Goal: Information Seeking & Learning: Get advice/opinions

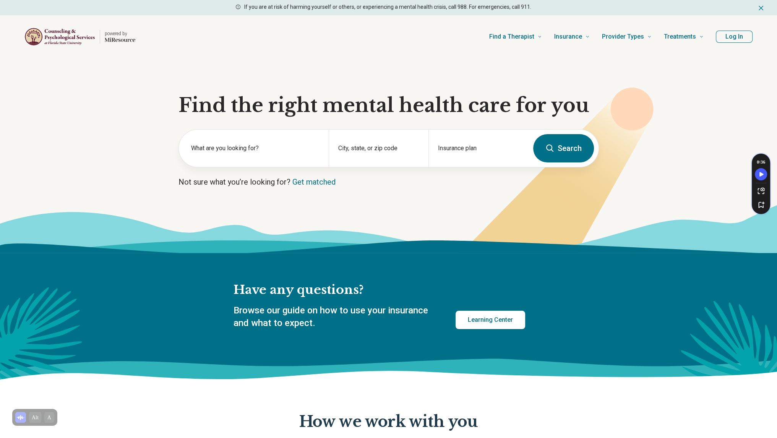
click at [720, 40] on button "Log In" at bounding box center [734, 37] width 37 height 12
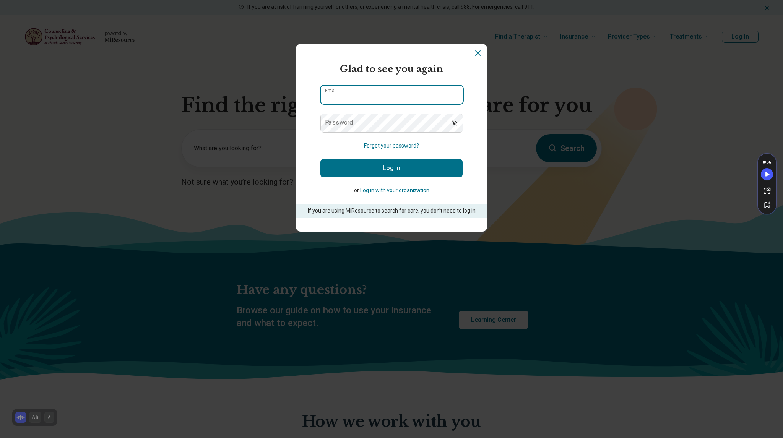
click at [339, 86] on input "Email" at bounding box center [392, 95] width 142 height 18
type input "**********"
click at [320, 159] on button "Log In" at bounding box center [391, 168] width 142 height 18
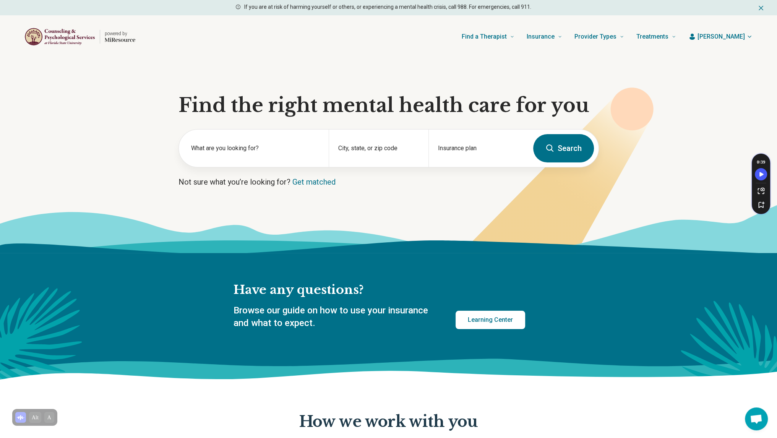
click at [751, 40] on button "[PERSON_NAME]" at bounding box center [720, 36] width 64 height 9
click at [737, 56] on link "My resources" at bounding box center [728, 59] width 51 height 20
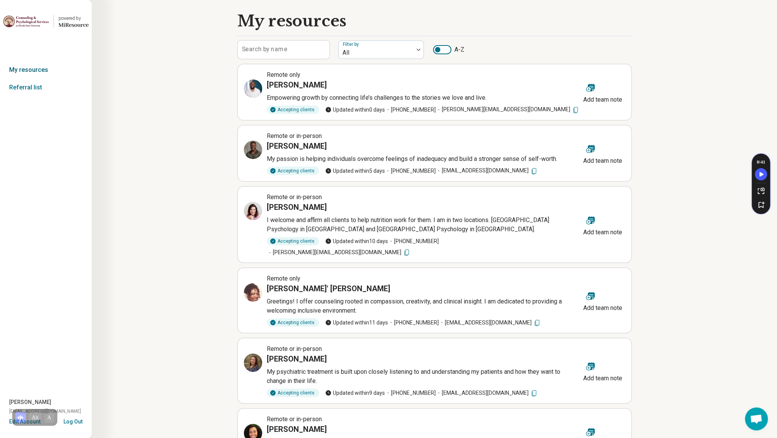
click at [20, 67] on link "My resources" at bounding box center [46, 70] width 92 height 18
click at [28, 87] on link "Referral list" at bounding box center [46, 88] width 92 height 18
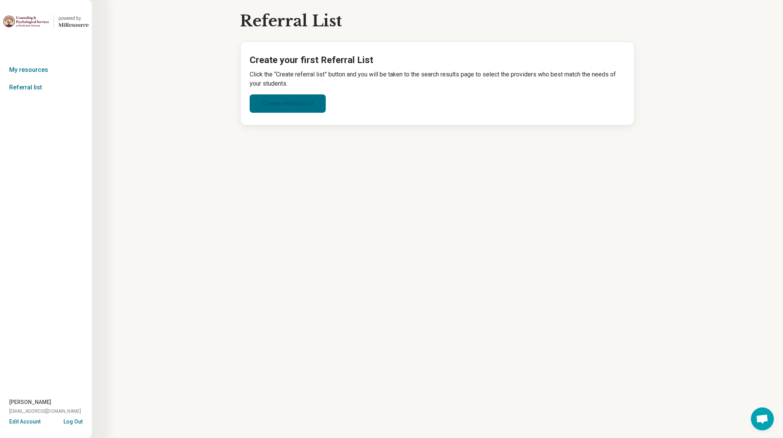
click at [260, 101] on link "Create referral list" at bounding box center [288, 103] width 76 height 18
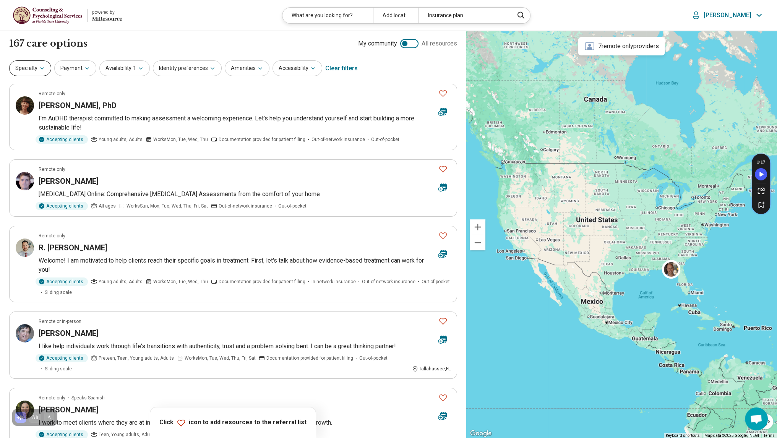
click at [25, 64] on button "Specialty" at bounding box center [30, 68] width 42 height 16
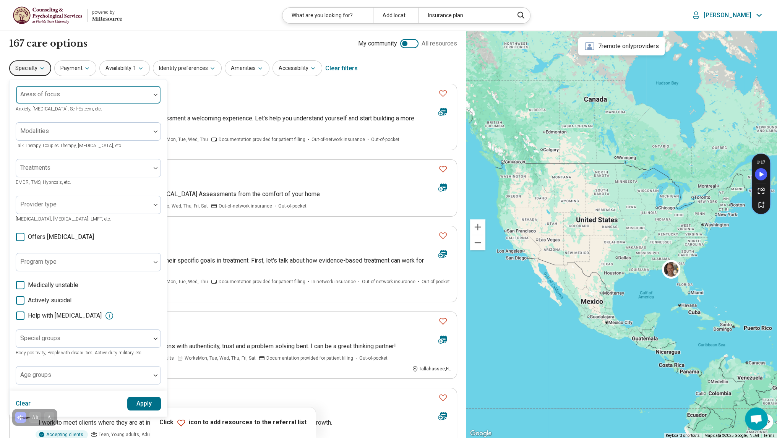
click at [44, 88] on div "Areas of focus" at bounding box center [88, 95] width 145 height 18
click at [62, 73] on button "Payment" at bounding box center [75, 68] width 42 height 16
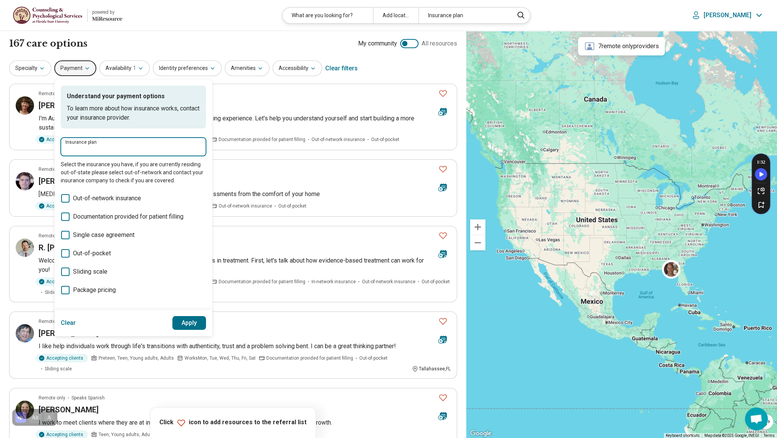
click at [95, 147] on input "Insurance plan" at bounding box center [133, 149] width 136 height 9
click at [90, 171] on div "DSHIP" at bounding box center [101, 169] width 83 height 15
type input "*****"
click at [187, 320] on button "Apply" at bounding box center [189, 323] width 34 height 14
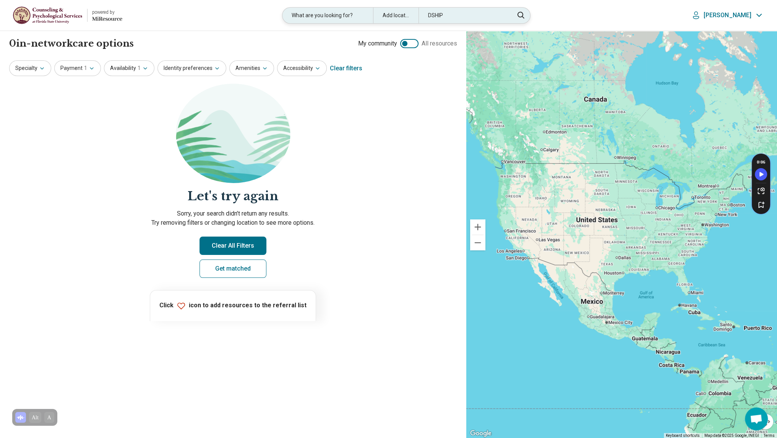
click at [404, 13] on div "Add location" at bounding box center [395, 16] width 45 height 16
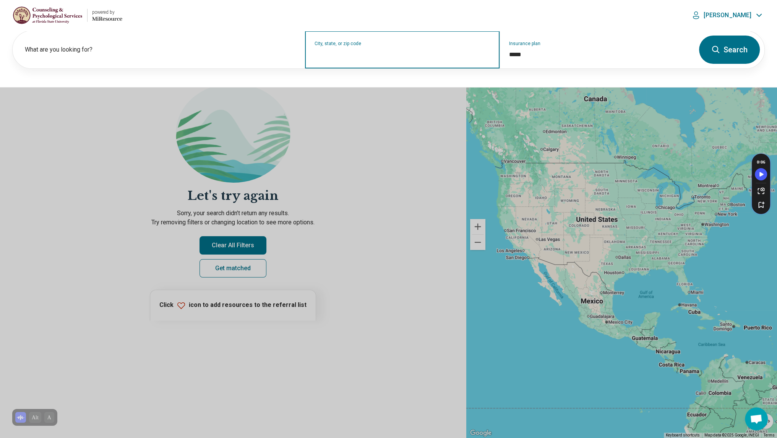
click at [368, 58] on input "City, state, or zip code" at bounding box center [403, 54] width 176 height 9
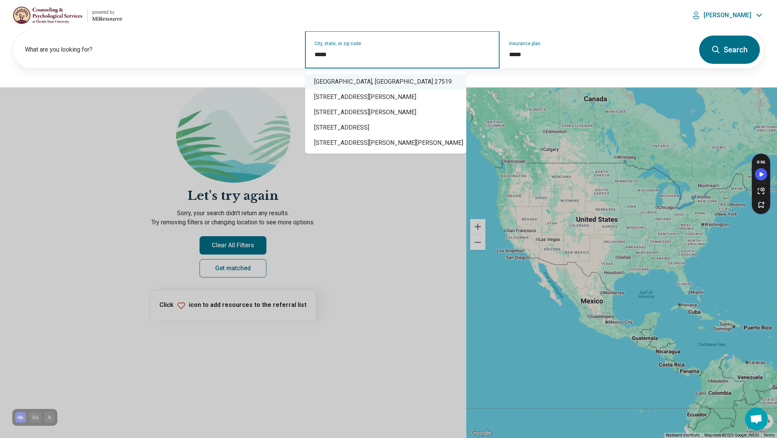
click at [358, 80] on div "Cary, NC 27519" at bounding box center [385, 81] width 161 height 15
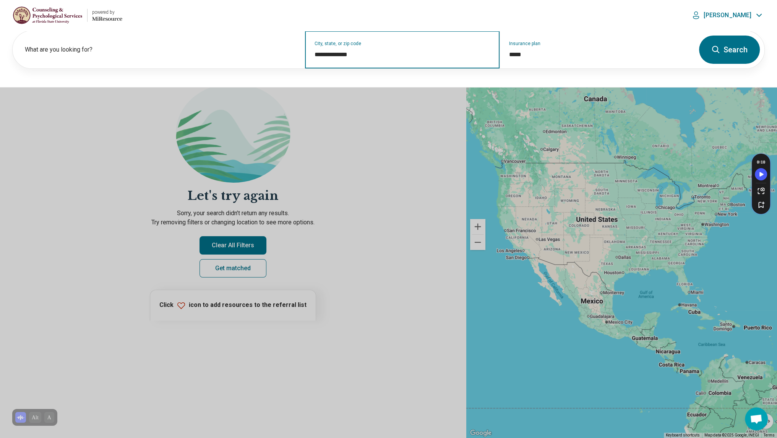
type input "**********"
click at [729, 42] on button "Search" at bounding box center [729, 50] width 61 height 28
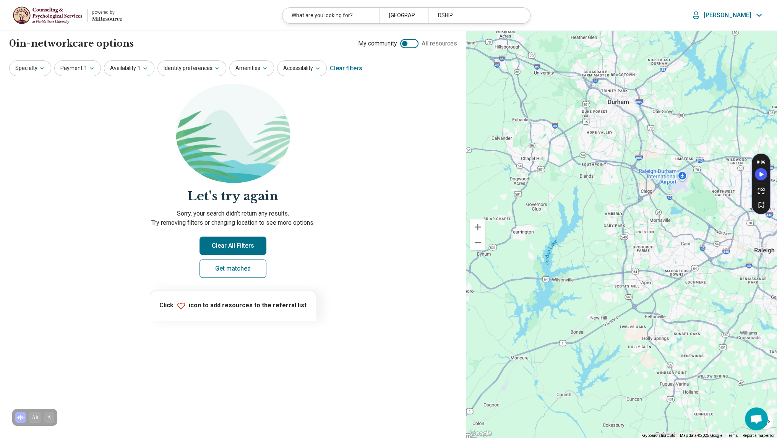
click at [50, 22] on img at bounding box center [48, 15] width 70 height 18
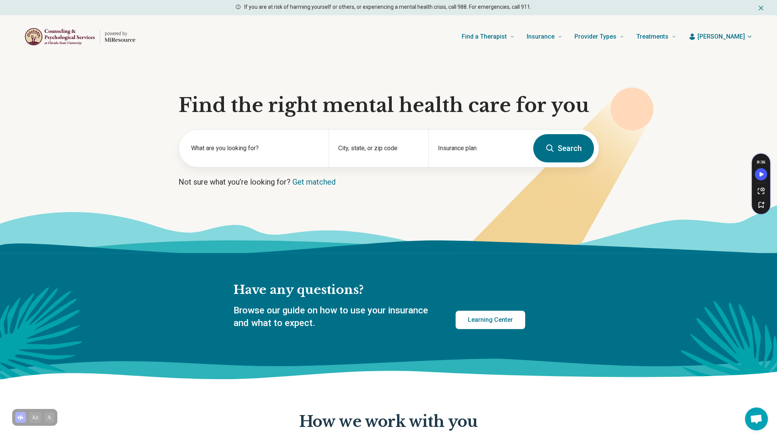
click at [51, 38] on img "Home page" at bounding box center [59, 37] width 71 height 19
click at [756, 34] on header "powered by Find a Therapist Mental Health Conditions ADHD Anxiety Anorexia Auti…" at bounding box center [388, 36] width 752 height 31
click at [749, 35] on icon "button" at bounding box center [749, 37] width 6 height 6
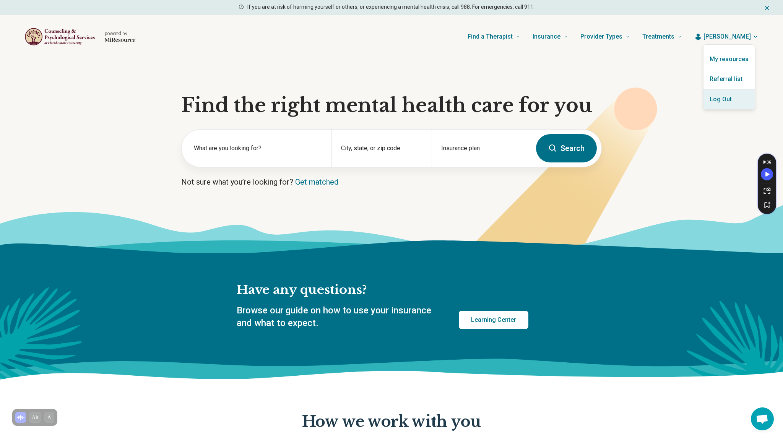
click at [719, 103] on button "Log Out" at bounding box center [728, 99] width 51 height 20
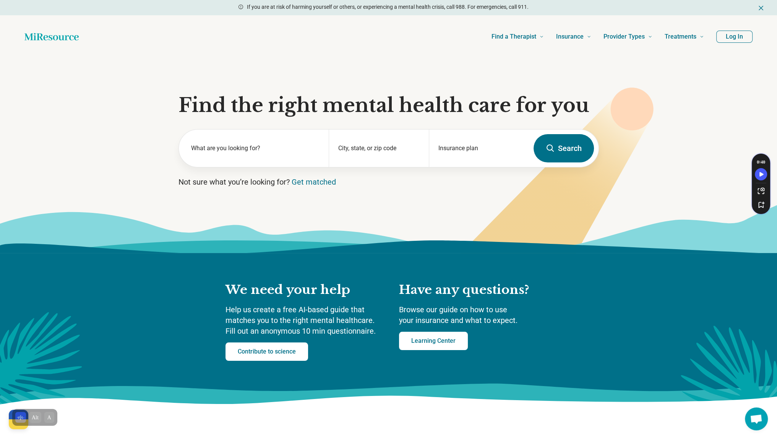
click at [735, 39] on button "Log In" at bounding box center [734, 37] width 36 height 12
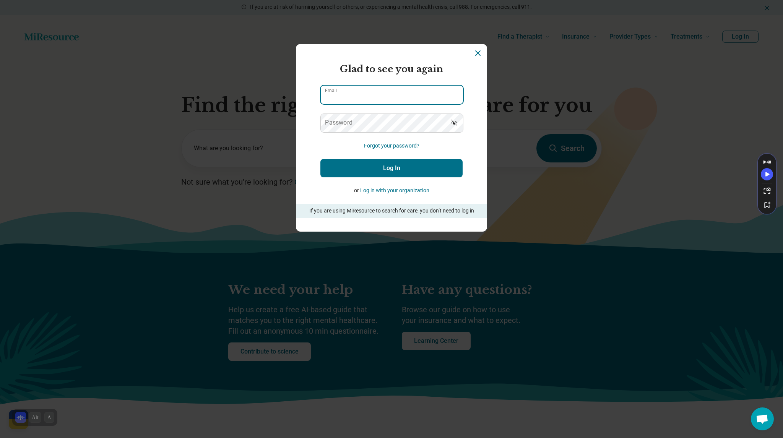
click at [344, 95] on input "Email" at bounding box center [392, 95] width 142 height 18
type input "**********"
click at [320, 159] on button "Log In" at bounding box center [391, 168] width 142 height 18
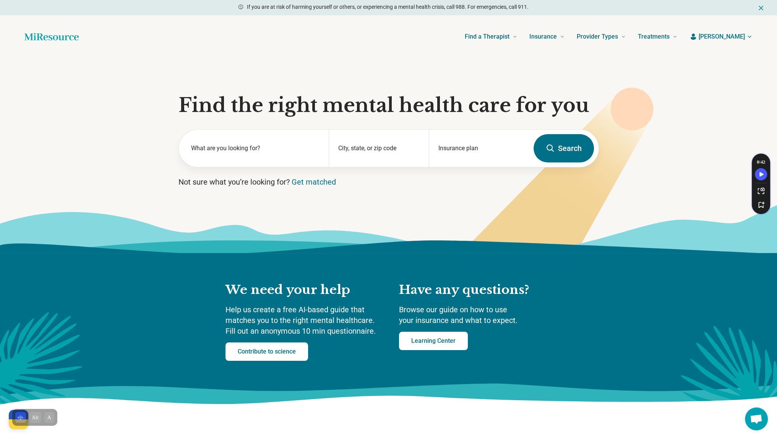
click at [750, 35] on icon "button" at bounding box center [749, 37] width 6 height 6
click at [728, 57] on link "My resources" at bounding box center [728, 59] width 50 height 20
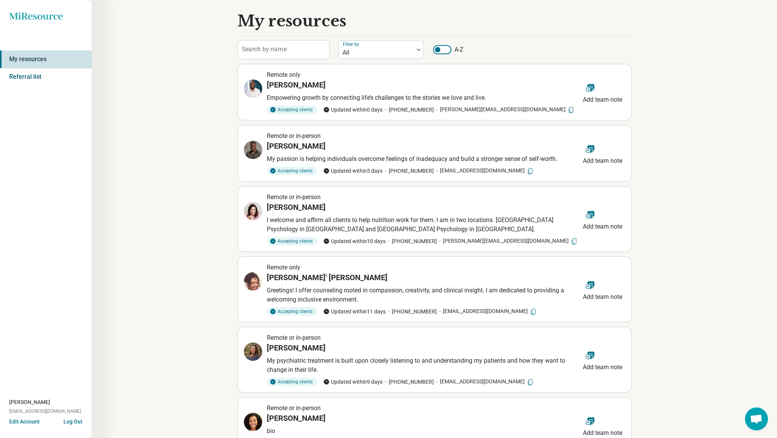
click at [30, 78] on link "Referral list" at bounding box center [46, 77] width 92 height 18
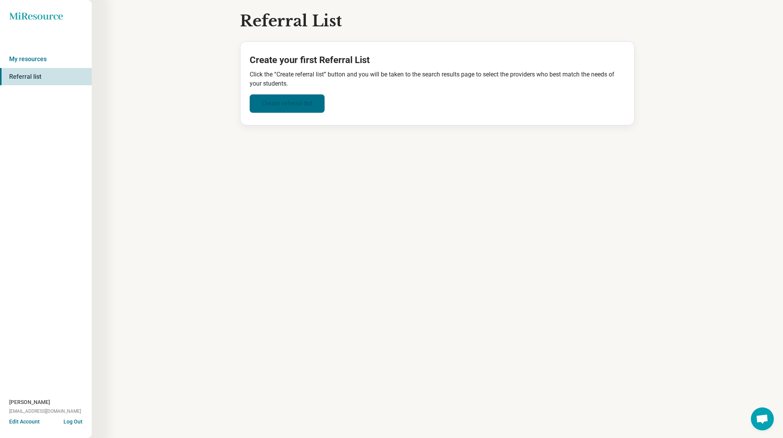
click at [284, 107] on link "Create referral list" at bounding box center [287, 103] width 75 height 18
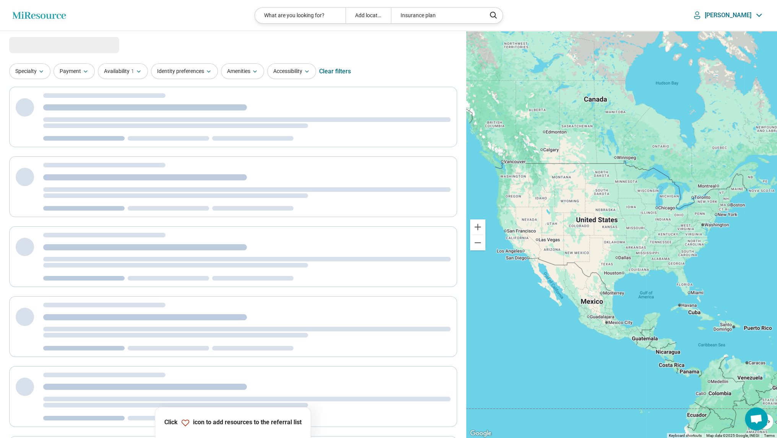
select select "***"
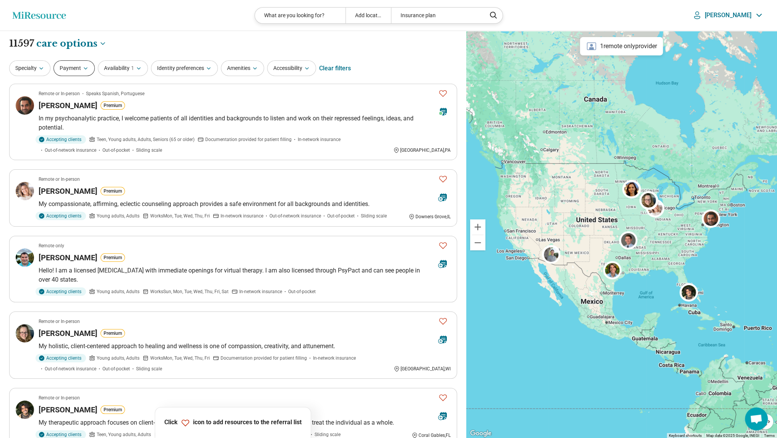
click at [65, 68] on button "Payment" at bounding box center [74, 68] width 41 height 16
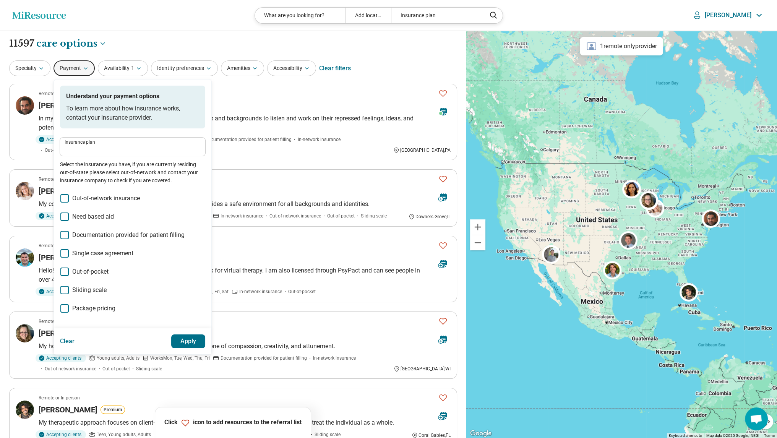
drag, startPoint x: 111, startPoint y: 140, endPoint x: 108, endPoint y: 148, distance: 8.6
click at [110, 141] on label "Insurance plan" at bounding box center [133, 142] width 136 height 5
click at [110, 145] on input "Insurance plan" at bounding box center [133, 149] width 136 height 9
click at [107, 149] on input "Insurance plan" at bounding box center [133, 149] width 136 height 9
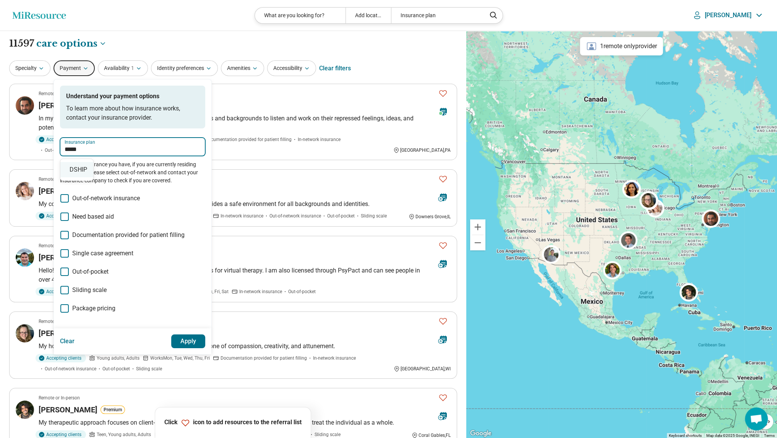
drag, startPoint x: 83, startPoint y: 162, endPoint x: 80, endPoint y: 169, distance: 6.9
click at [81, 165] on div "DSHIP" at bounding box center [76, 169] width 33 height 15
type input "*****"
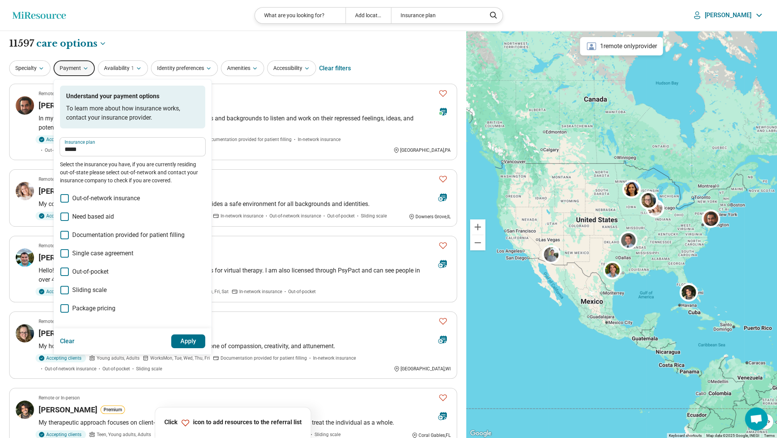
click at [183, 344] on button "Apply" at bounding box center [188, 341] width 34 height 14
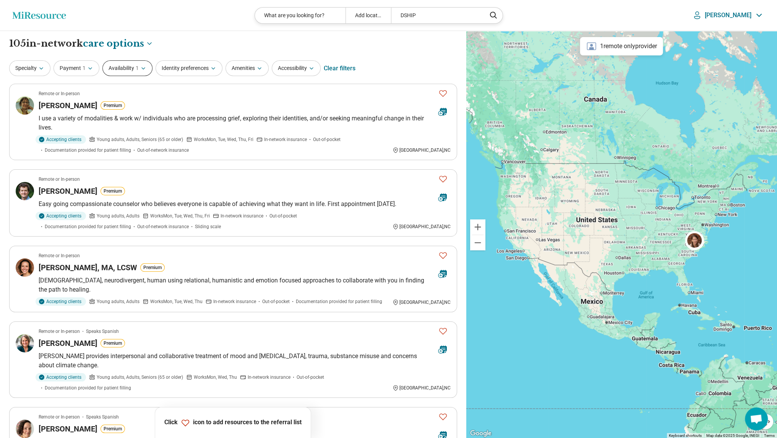
click at [119, 70] on button "Availability 1" at bounding box center [127, 68] width 50 height 16
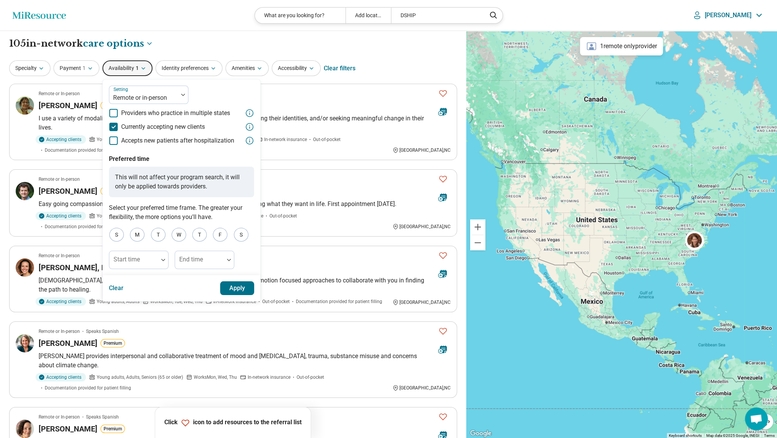
click at [235, 294] on button "Apply" at bounding box center [237, 288] width 34 height 14
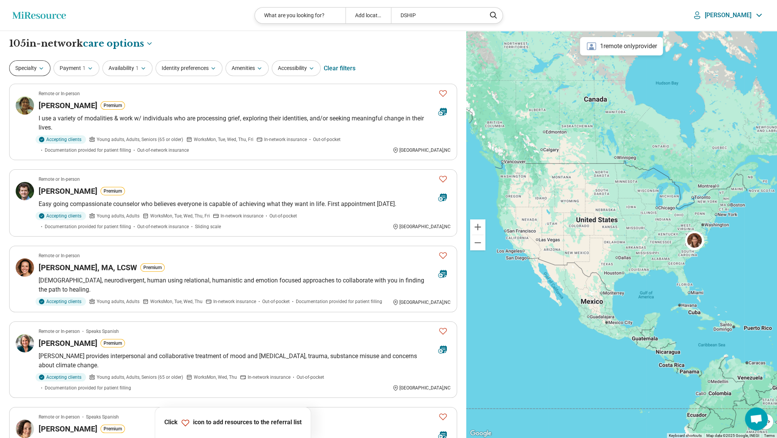
click at [33, 69] on button "Specialty" at bounding box center [29, 68] width 41 height 16
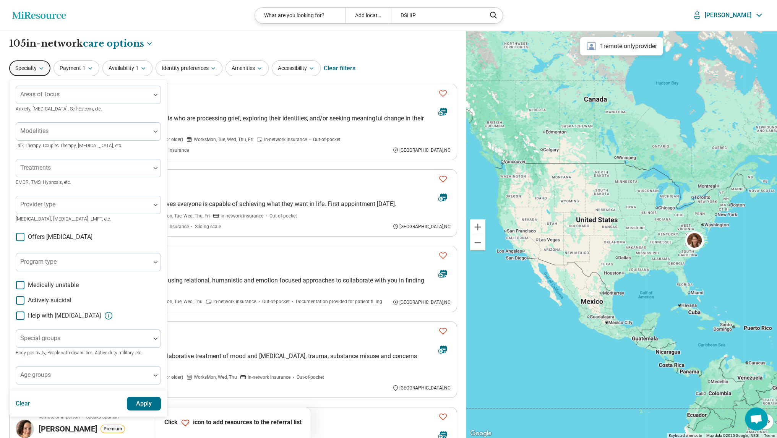
click at [38, 71] on icon "button" at bounding box center [41, 68] width 6 height 6
click at [231, 101] on div "Christine Houghton Premium" at bounding box center [236, 105] width 394 height 11
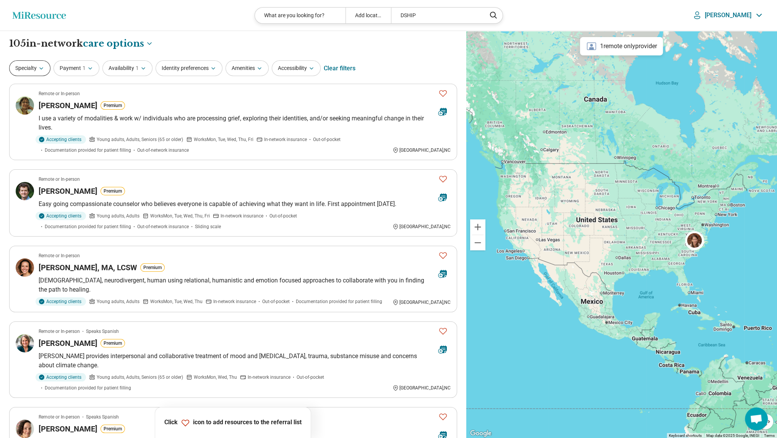
click at [40, 61] on button "Specialty" at bounding box center [29, 68] width 41 height 16
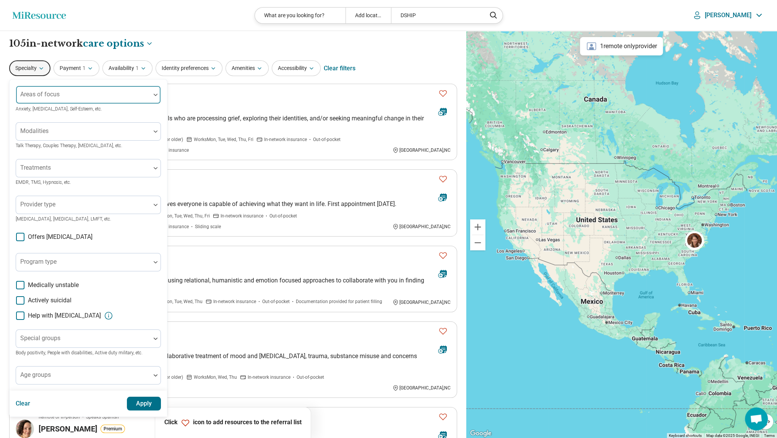
click at [57, 96] on div "Areas of focus" at bounding box center [88, 95] width 145 height 18
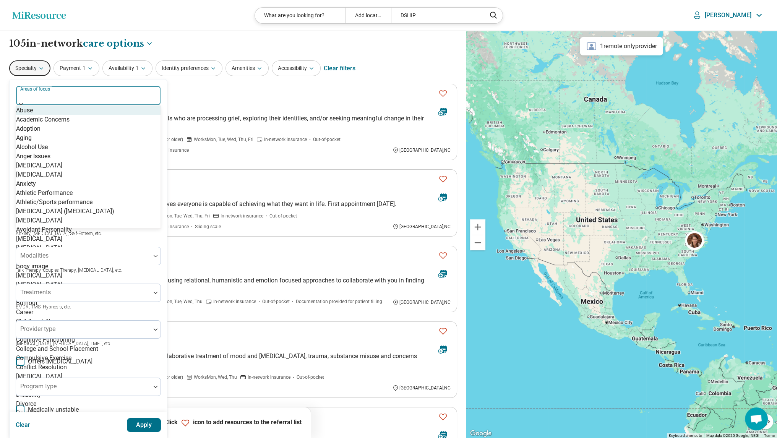
click at [54, 98] on div at bounding box center [88, 97] width 138 height 11
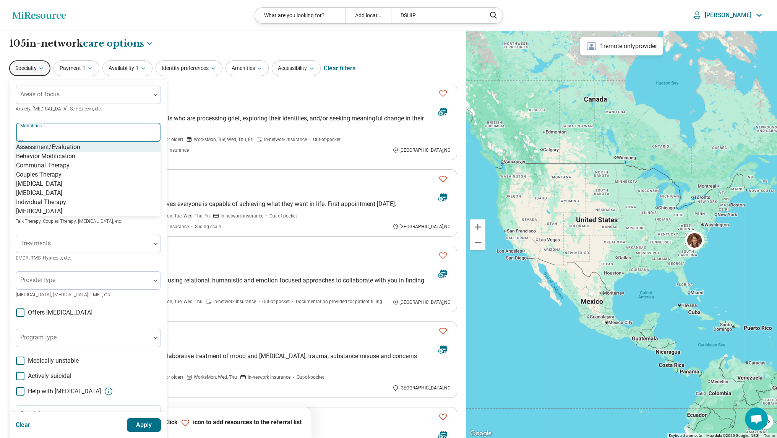
click at [59, 130] on div at bounding box center [88, 134] width 138 height 11
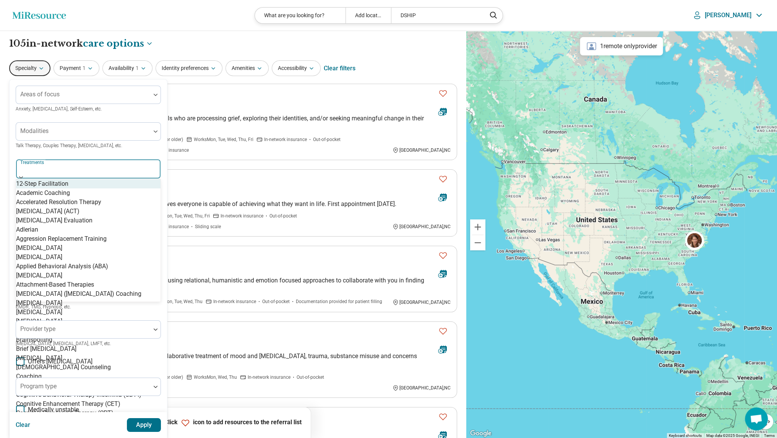
click at [55, 167] on div at bounding box center [88, 170] width 138 height 11
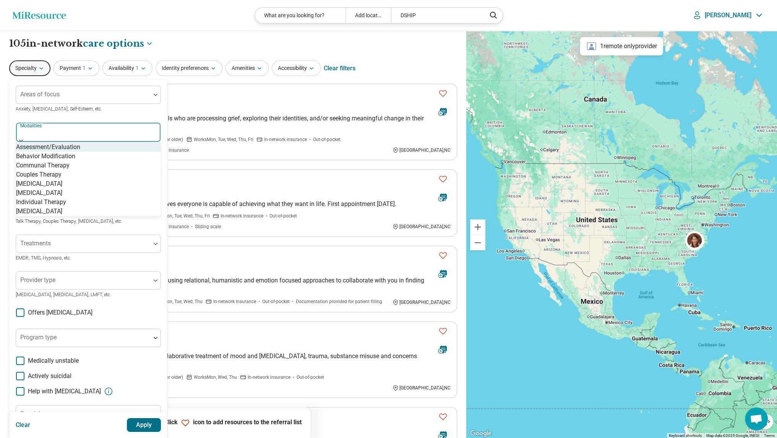
click at [55, 133] on div at bounding box center [88, 134] width 138 height 11
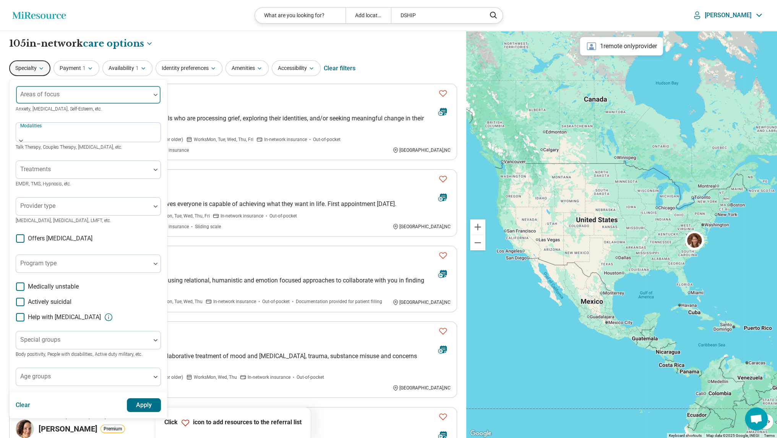
click at [58, 95] on div "Areas of focus" at bounding box center [88, 95] width 145 height 18
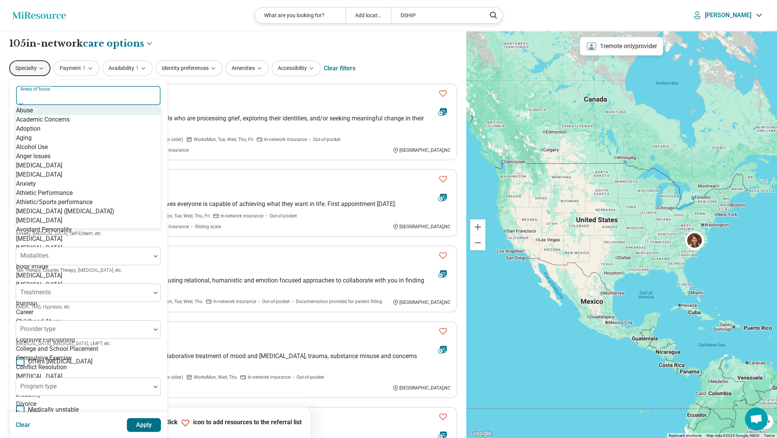
click at [58, 95] on div at bounding box center [88, 97] width 138 height 11
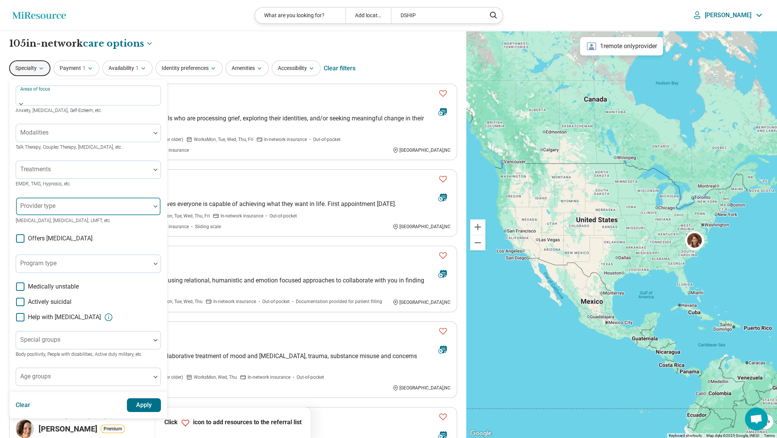
click at [60, 206] on div at bounding box center [83, 209] width 128 height 11
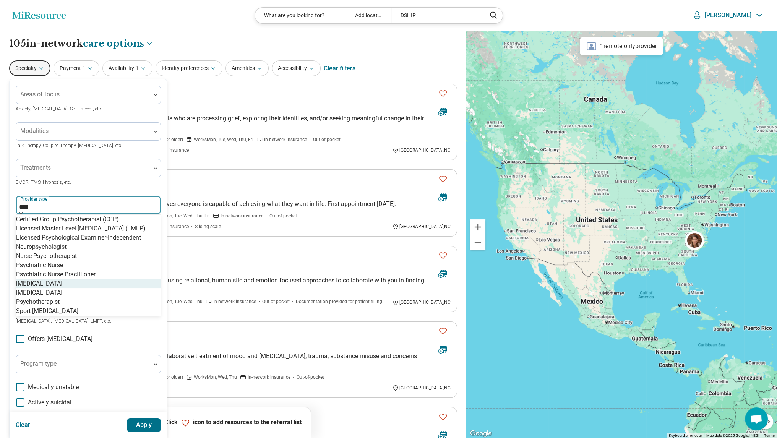
type input "****"
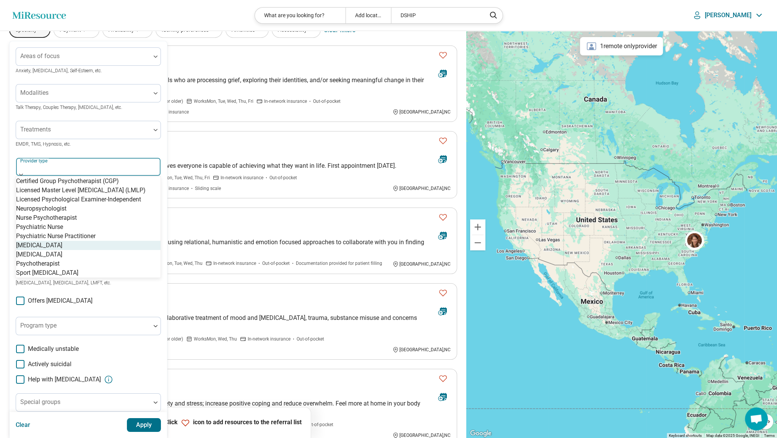
click at [39, 393] on div "Special groups" at bounding box center [88, 402] width 145 height 18
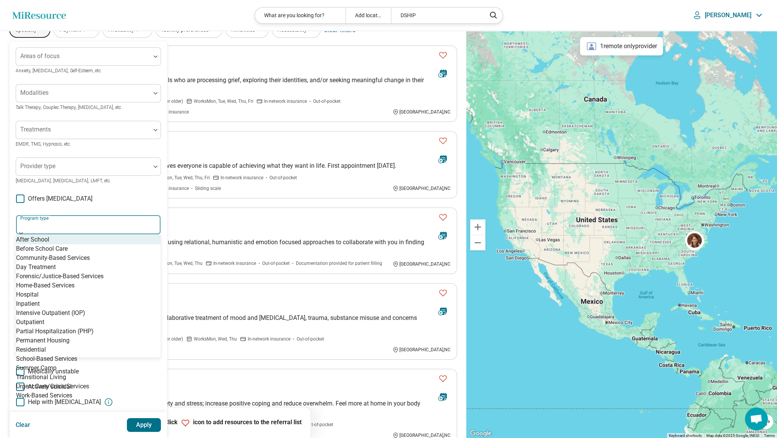
click at [53, 225] on div "Program type" at bounding box center [88, 225] width 145 height 20
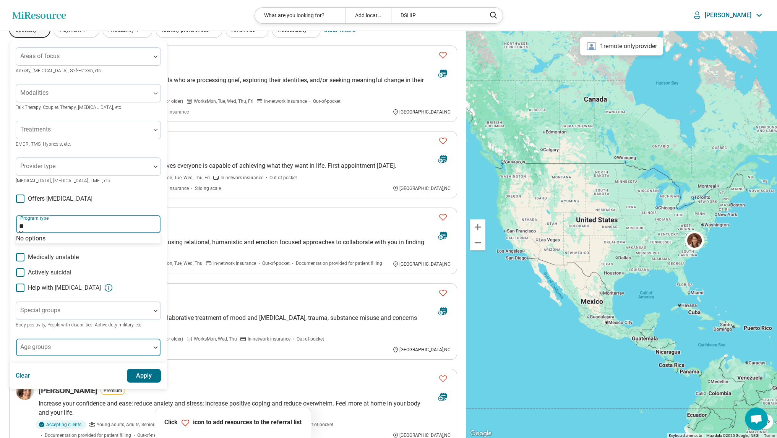
type input "*"
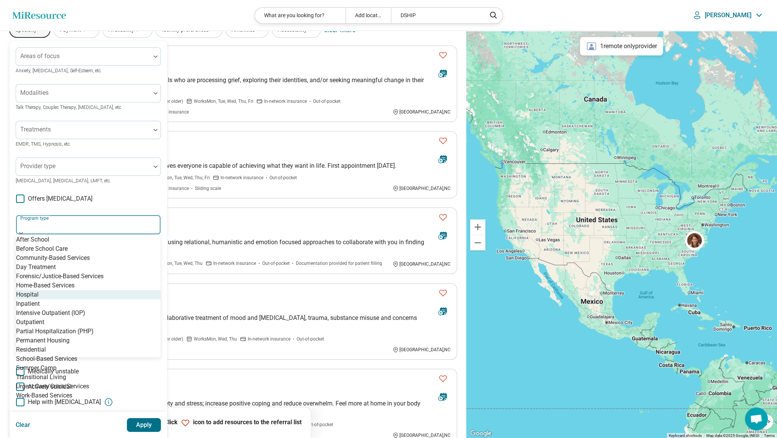
type input "*"
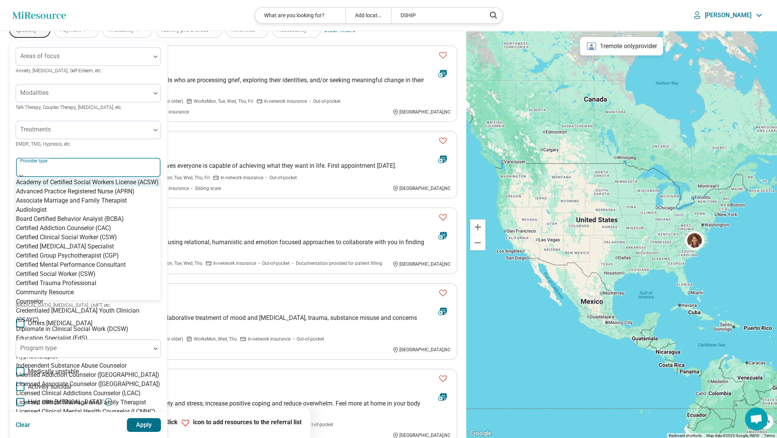
click at [54, 169] on div "Provider type" at bounding box center [88, 167] width 145 height 20
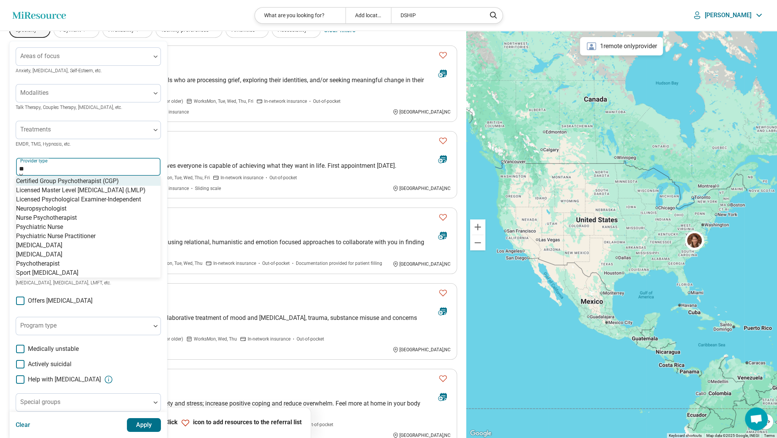
type input "***"
click at [50, 250] on div "[MEDICAL_DATA]" at bounding box center [39, 245] width 46 height 9
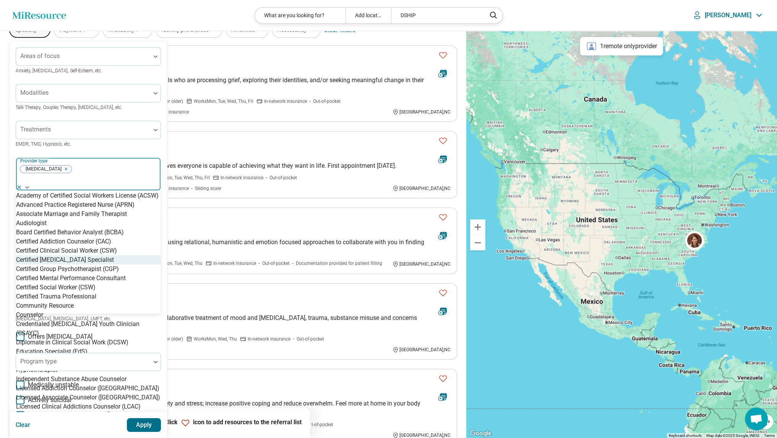
click at [149, 418] on button "Apply" at bounding box center [144, 425] width 34 height 14
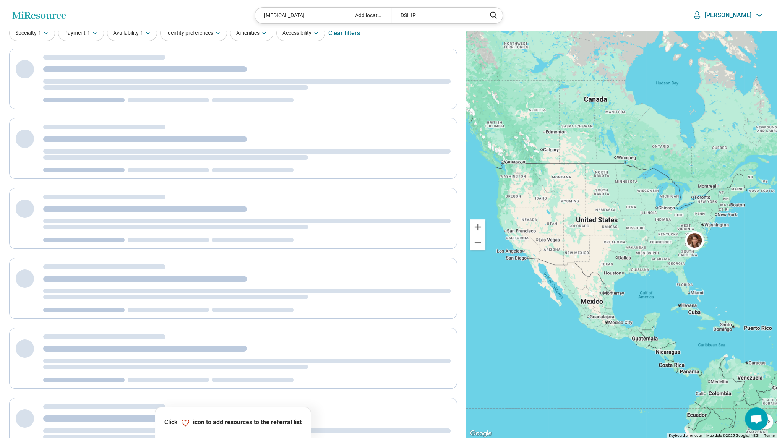
scroll to position [0, 0]
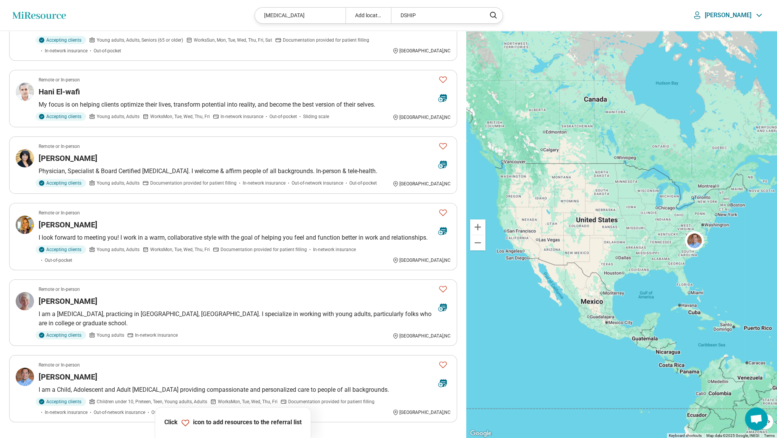
scroll to position [420, 0]
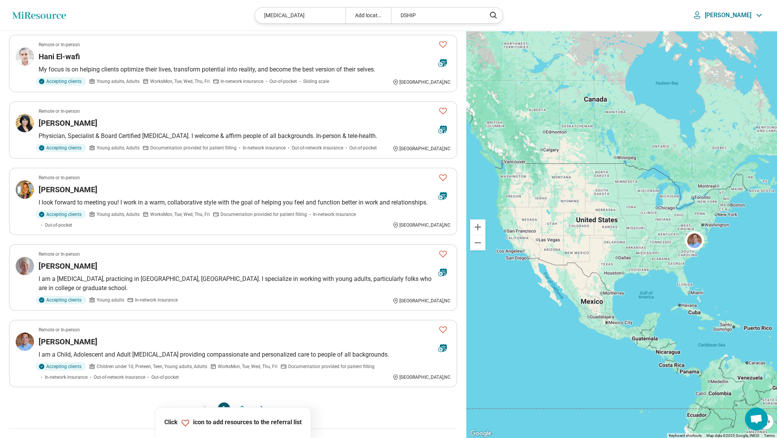
click at [242, 402] on button "2" at bounding box center [242, 408] width 12 height 12
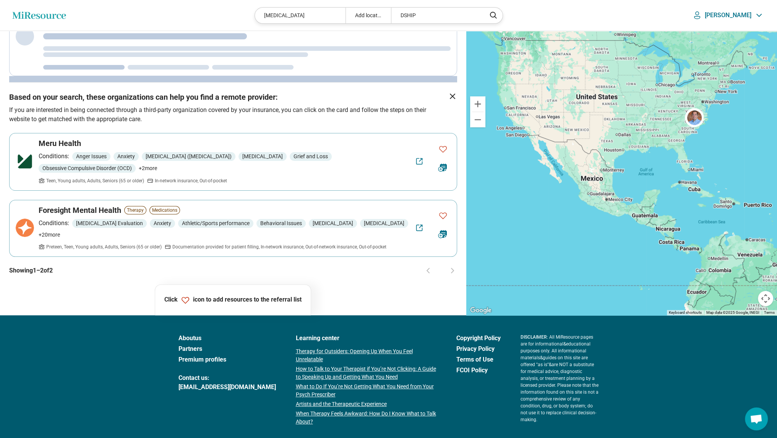
scroll to position [0, 0]
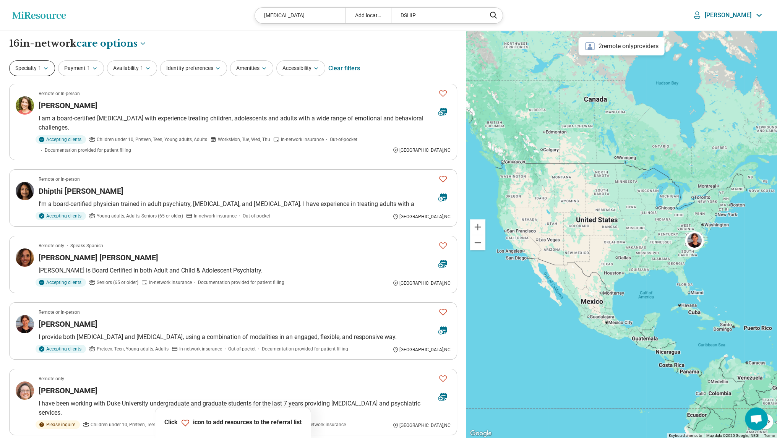
click at [37, 68] on button "Specialty 1" at bounding box center [32, 68] width 46 height 16
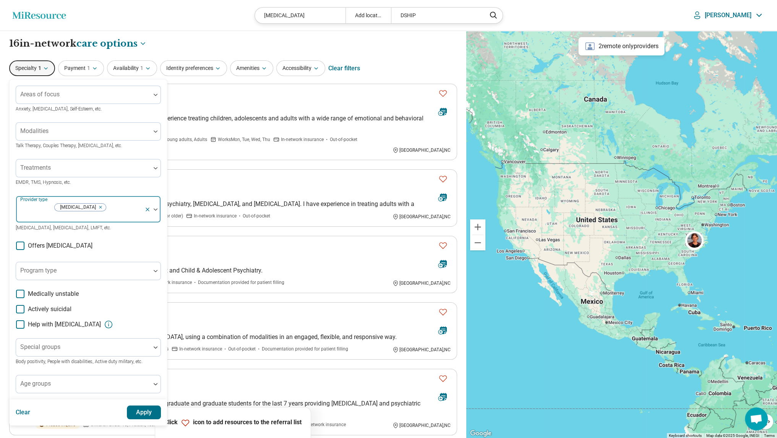
click at [147, 208] on icon at bounding box center [147, 209] width 3 height 3
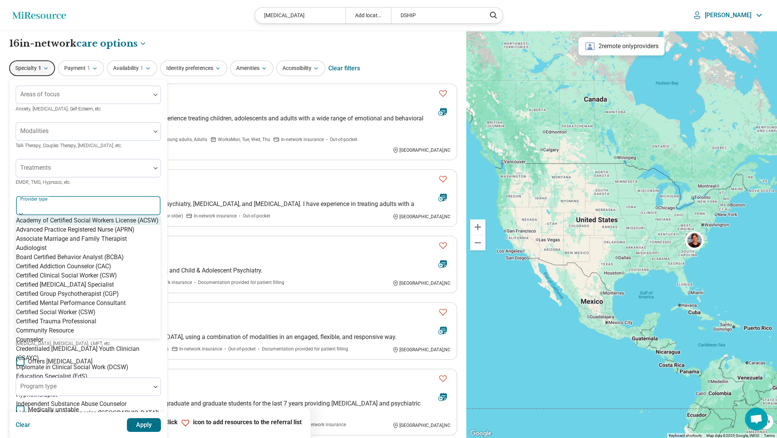
click at [23, 213] on img at bounding box center [21, 214] width 4 height 2
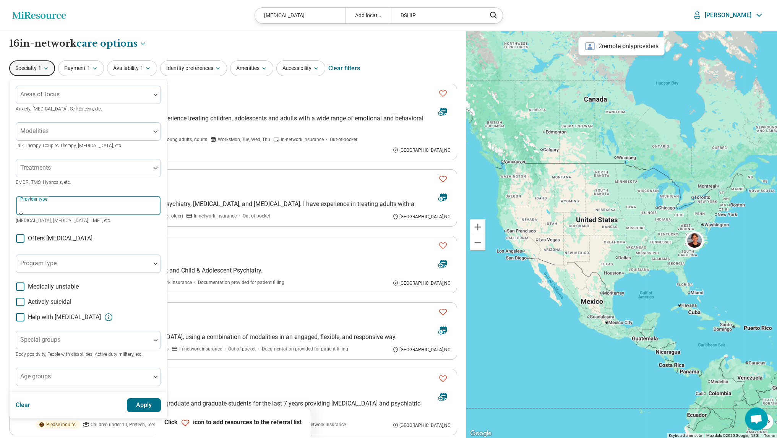
click at [23, 213] on img at bounding box center [21, 214] width 4 height 2
click at [54, 89] on div at bounding box center [83, 94] width 135 height 17
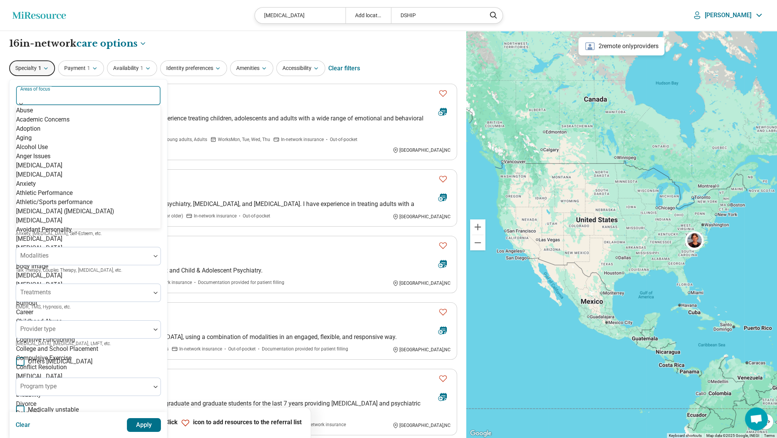
scroll to position [1108, 0]
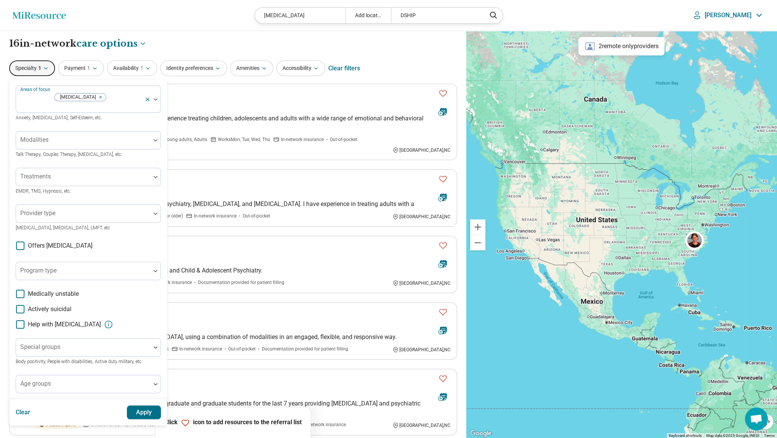
click at [148, 406] on button "Apply" at bounding box center [144, 412] width 34 height 14
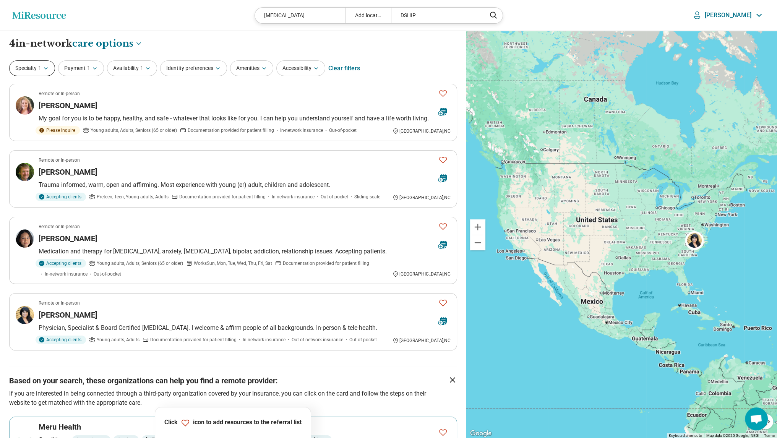
click at [37, 74] on button "Specialty 1" at bounding box center [32, 68] width 46 height 16
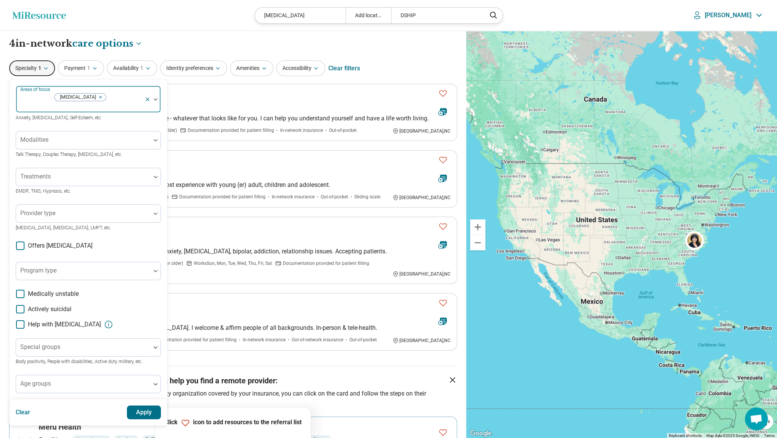
click at [95, 102] on icon "Remove [object Object]" at bounding box center [97, 104] width 5 height 5
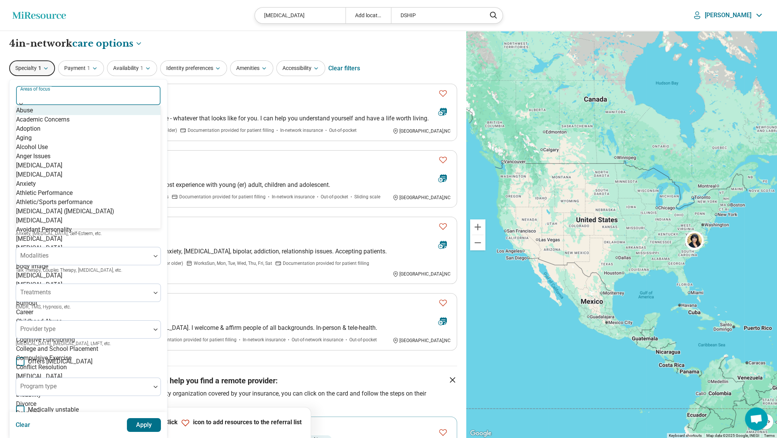
click at [49, 97] on div at bounding box center [88, 97] width 138 height 11
click at [52, 253] on div "[MEDICAL_DATA]" at bounding box center [39, 257] width 46 height 9
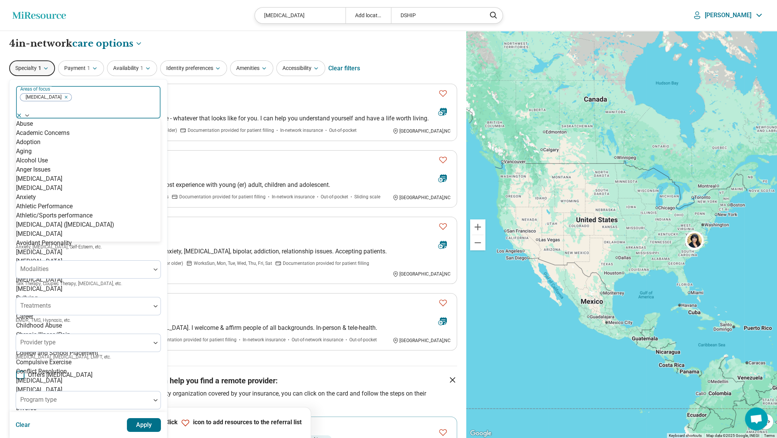
click at [140, 418] on button "Apply" at bounding box center [144, 425] width 34 height 14
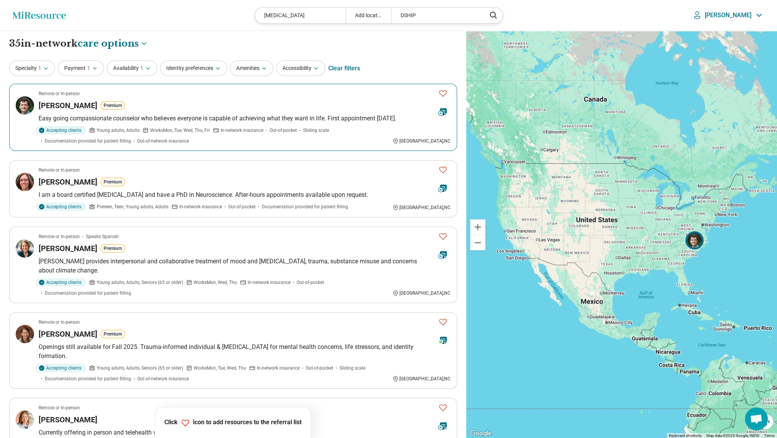
click at [186, 120] on p "Easy going compassionate counselor who believes everyone is capable of achievin…" at bounding box center [245, 118] width 412 height 9
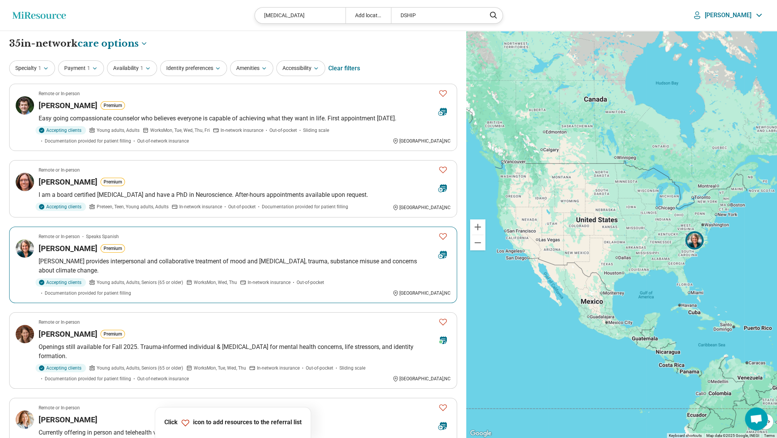
click at [69, 248] on h3 "Jane Finch" at bounding box center [68, 248] width 59 height 11
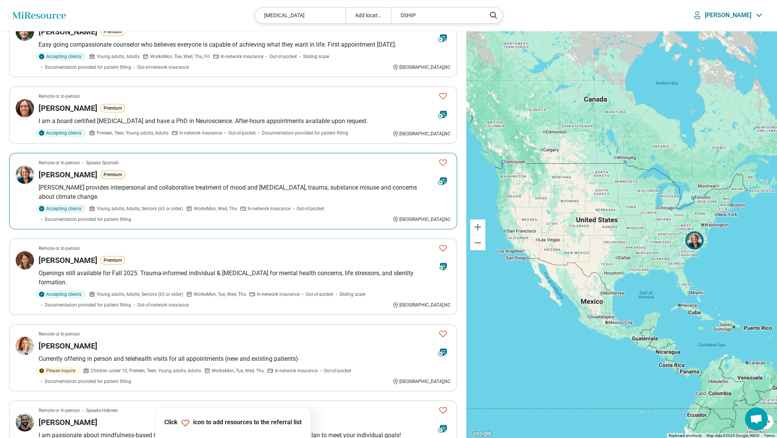
scroll to position [76, 0]
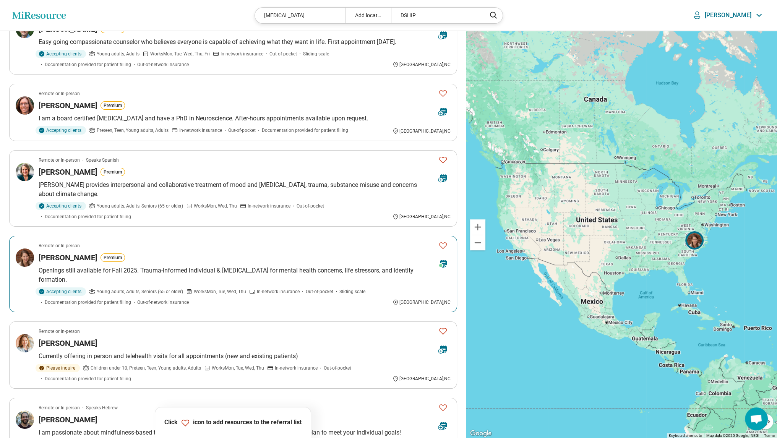
click at [70, 252] on h3 "Rachael Massell" at bounding box center [68, 257] width 59 height 11
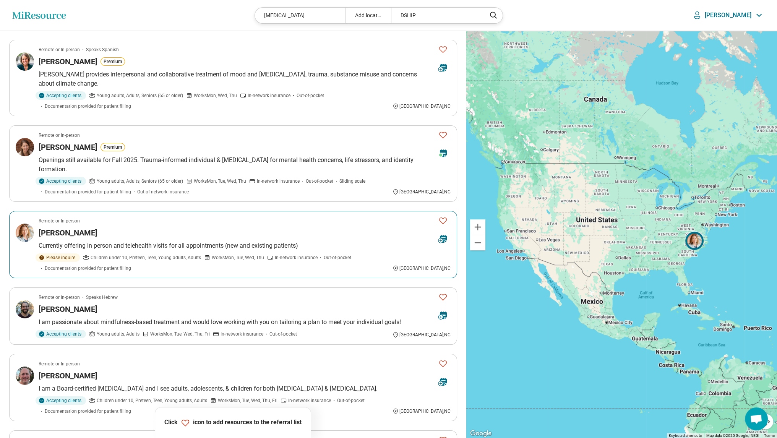
scroll to position [191, 0]
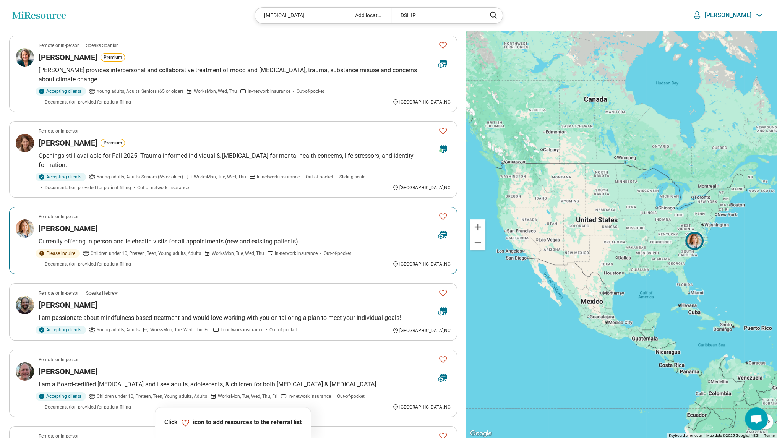
click at [64, 223] on h3 "Kerry Landry" at bounding box center [68, 228] width 59 height 11
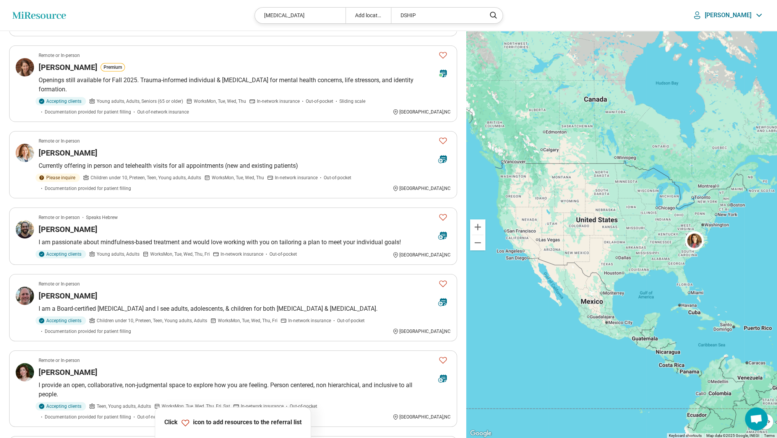
scroll to position [268, 0]
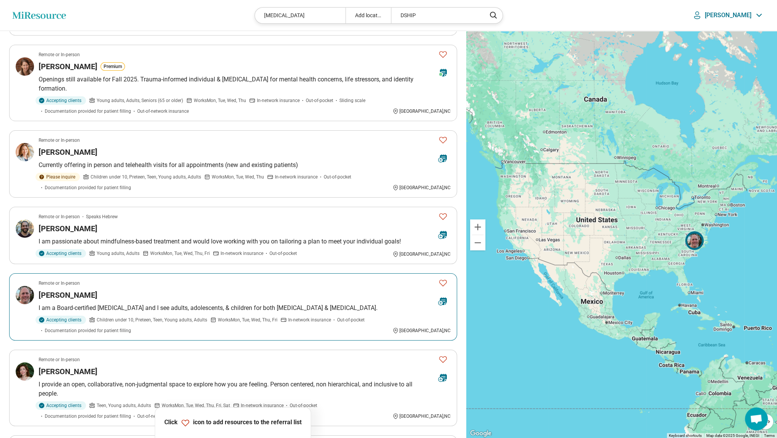
click at [443, 278] on icon "Favorite" at bounding box center [442, 282] width 9 height 9
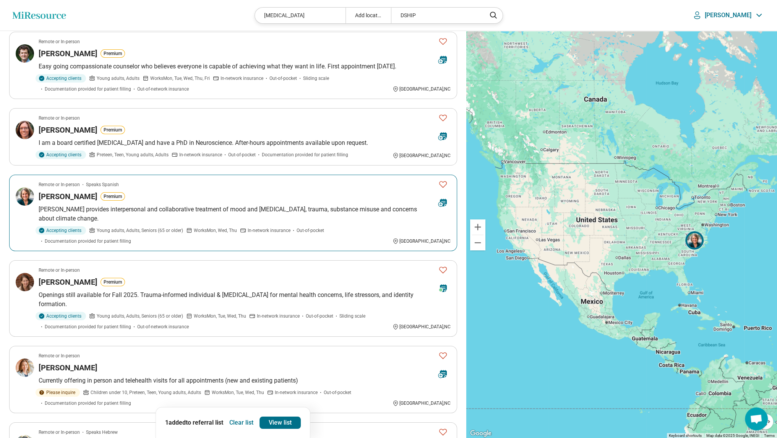
scroll to position [38, 0]
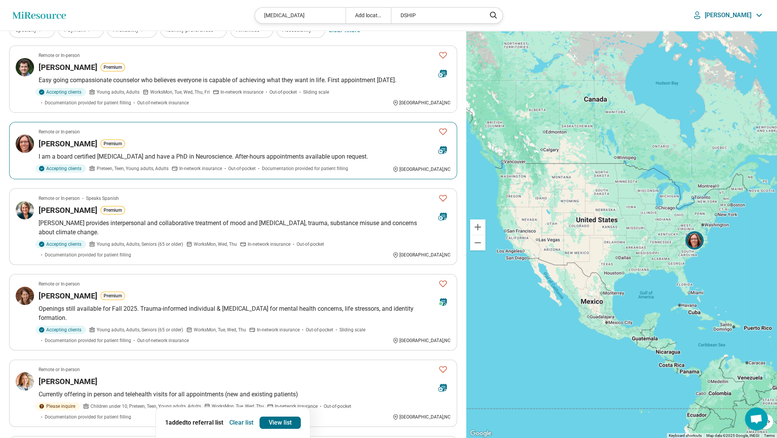
click at [443, 132] on icon "Favorite" at bounding box center [442, 131] width 9 height 9
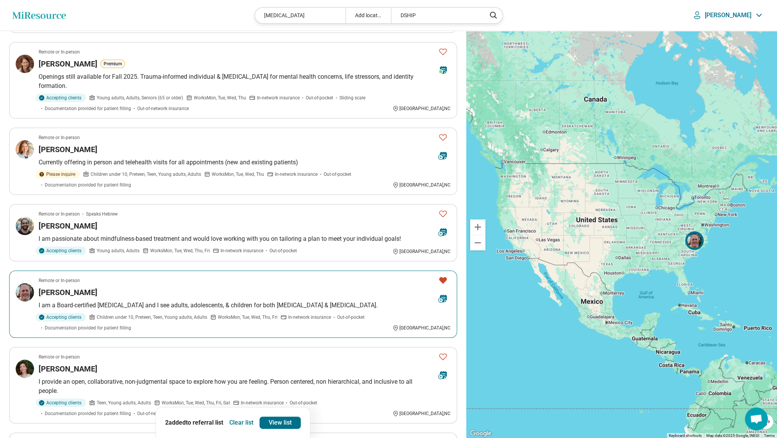
scroll to position [268, 0]
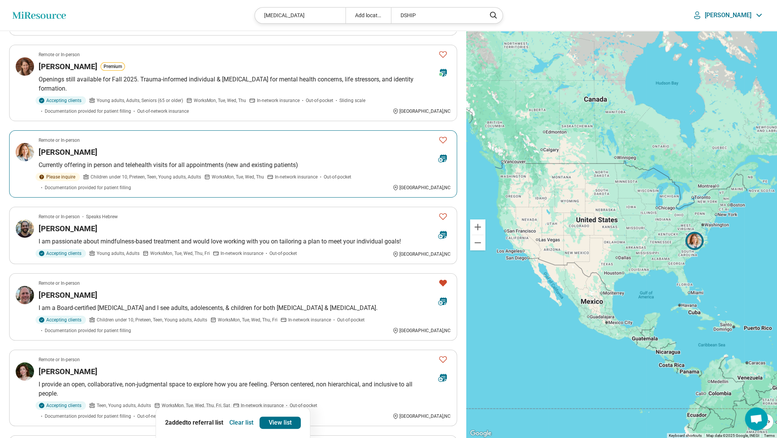
click at [52, 147] on h3 "Kerry Landry" at bounding box center [68, 152] width 59 height 11
click at [445, 135] on icon "Favorite" at bounding box center [442, 139] width 9 height 9
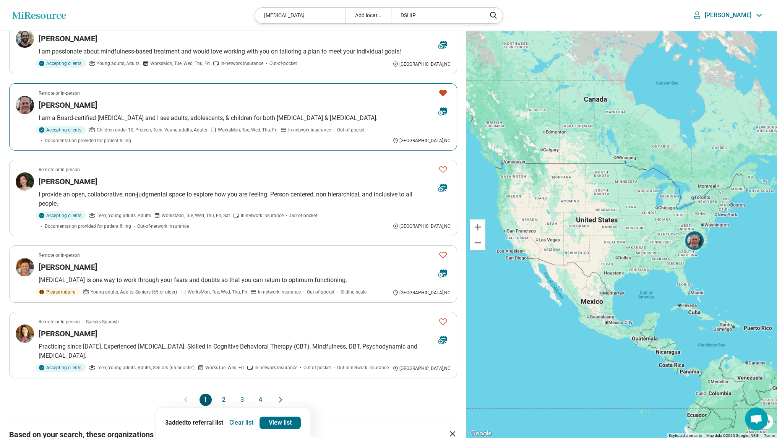
scroll to position [459, 0]
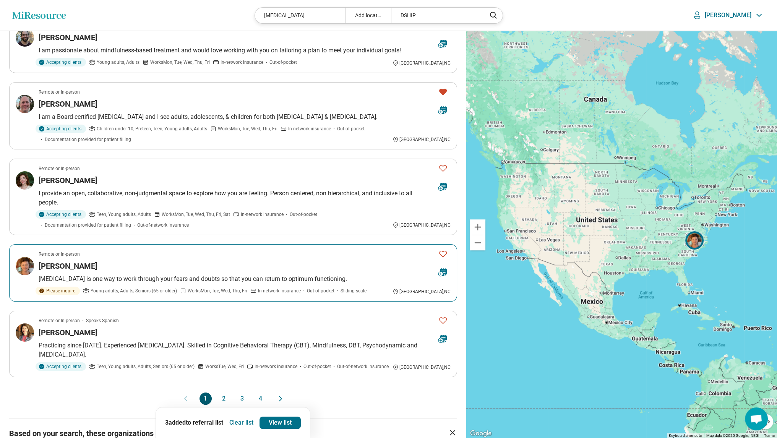
click at [47, 261] on h3 "Amy Cleckler" at bounding box center [68, 266] width 59 height 11
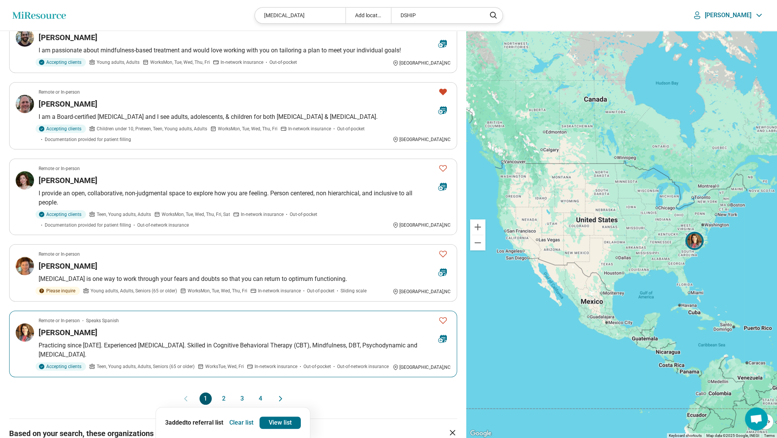
click at [57, 327] on h3 "Patricia Knaudt" at bounding box center [68, 332] width 59 height 11
click at [445, 317] on icon "Favorite" at bounding box center [443, 320] width 8 height 6
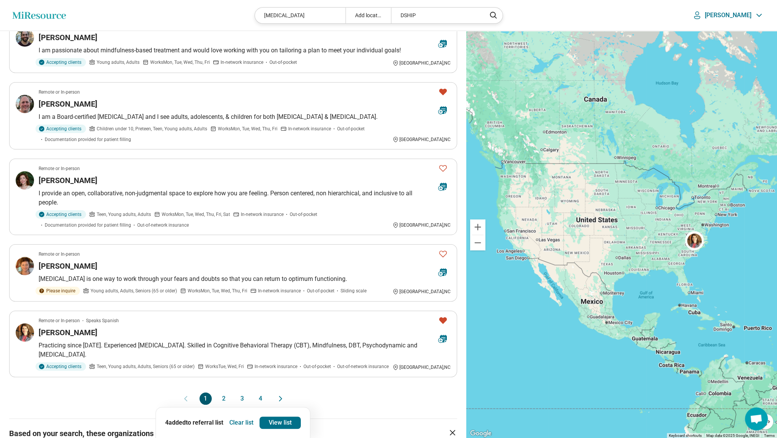
click at [223, 392] on button "2" at bounding box center [224, 398] width 12 height 12
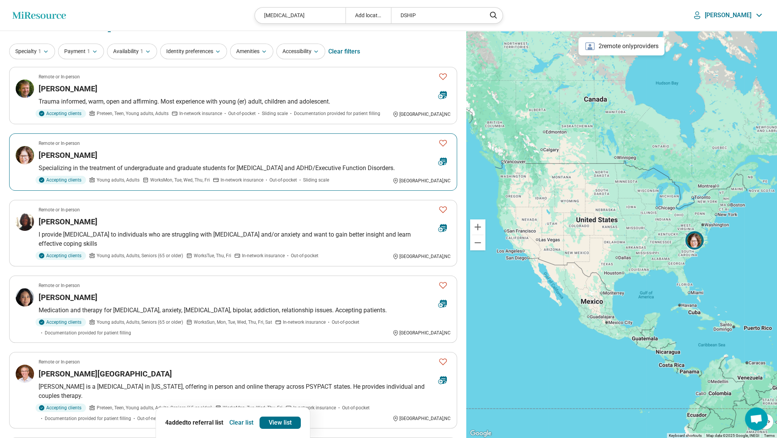
scroll to position [38, 0]
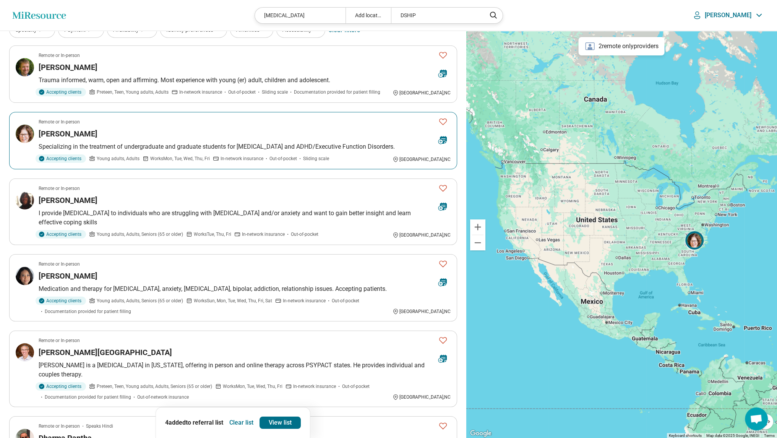
click at [48, 133] on h3 "[PERSON_NAME]" at bounding box center [68, 133] width 59 height 11
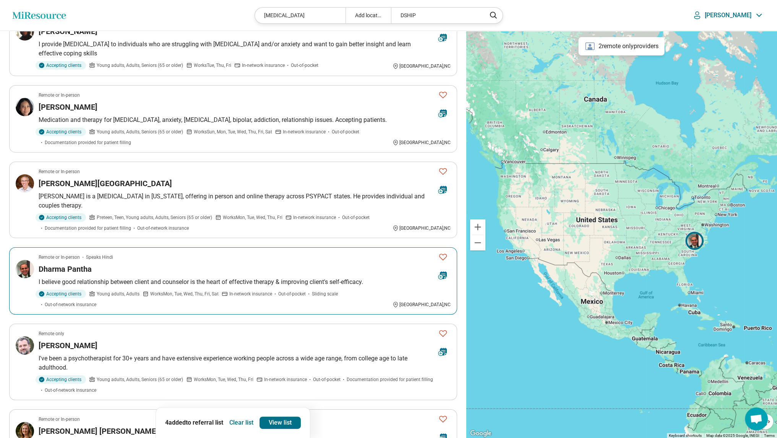
scroll to position [229, 0]
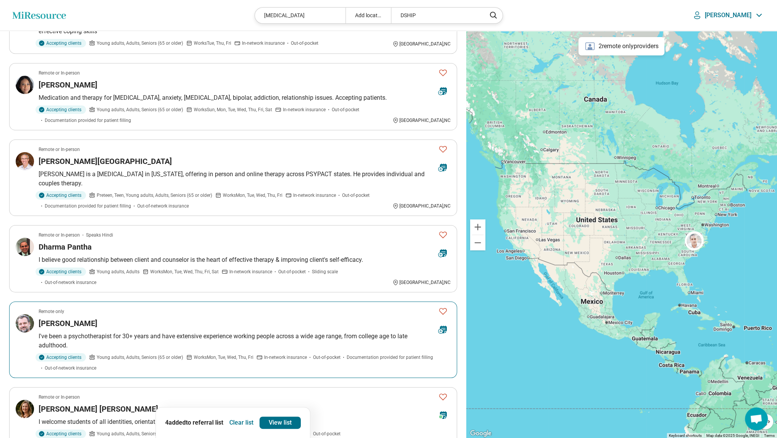
click at [441, 306] on icon "Favorite" at bounding box center [442, 310] width 9 height 9
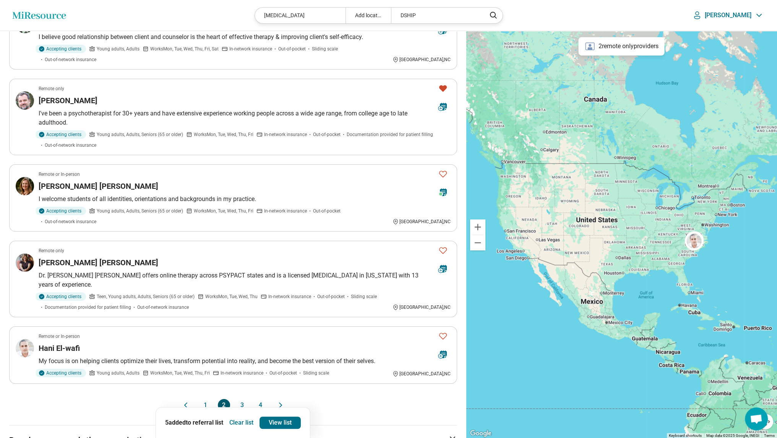
scroll to position [459, 0]
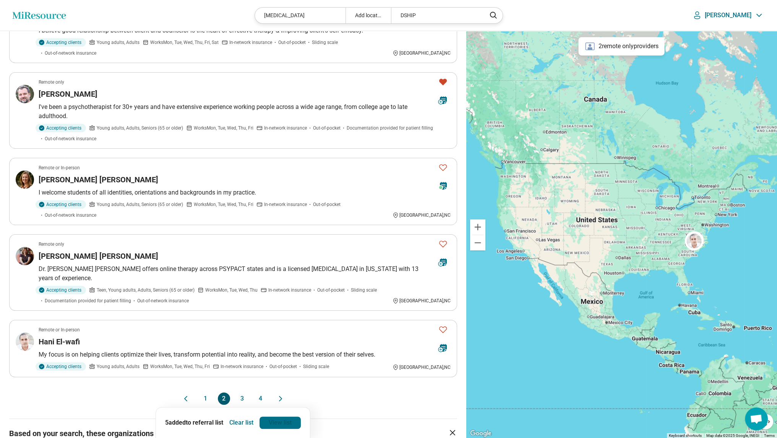
click at [276, 423] on link "View list" at bounding box center [279, 423] width 41 height 12
